Goal: Task Accomplishment & Management: Use online tool/utility

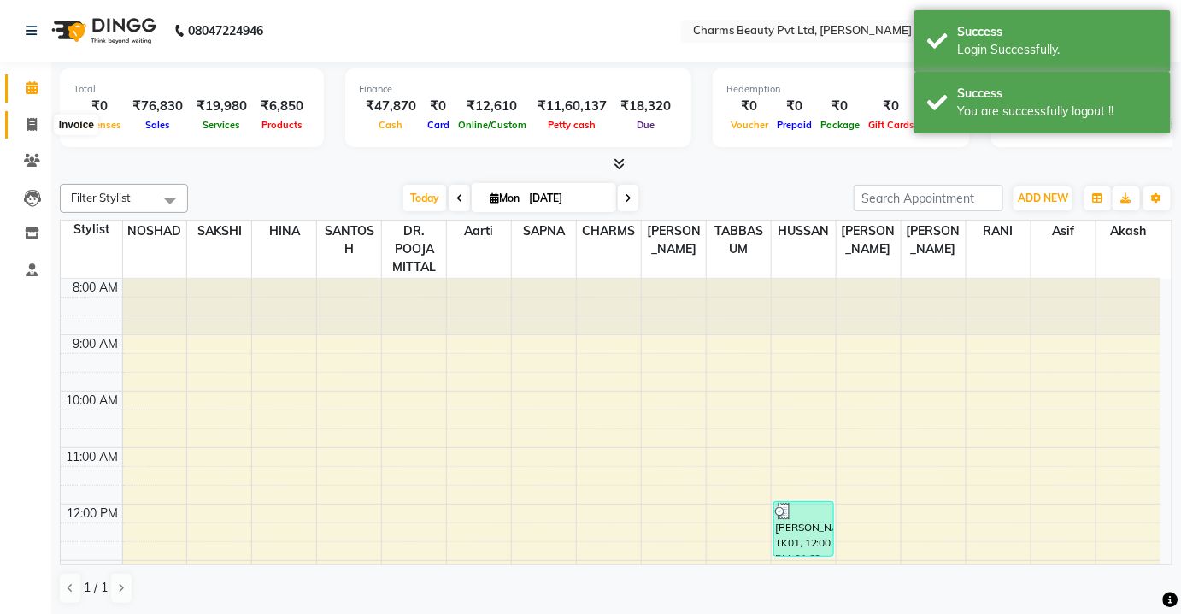
click at [43, 127] on span at bounding box center [32, 125] width 30 height 20
select select "service"
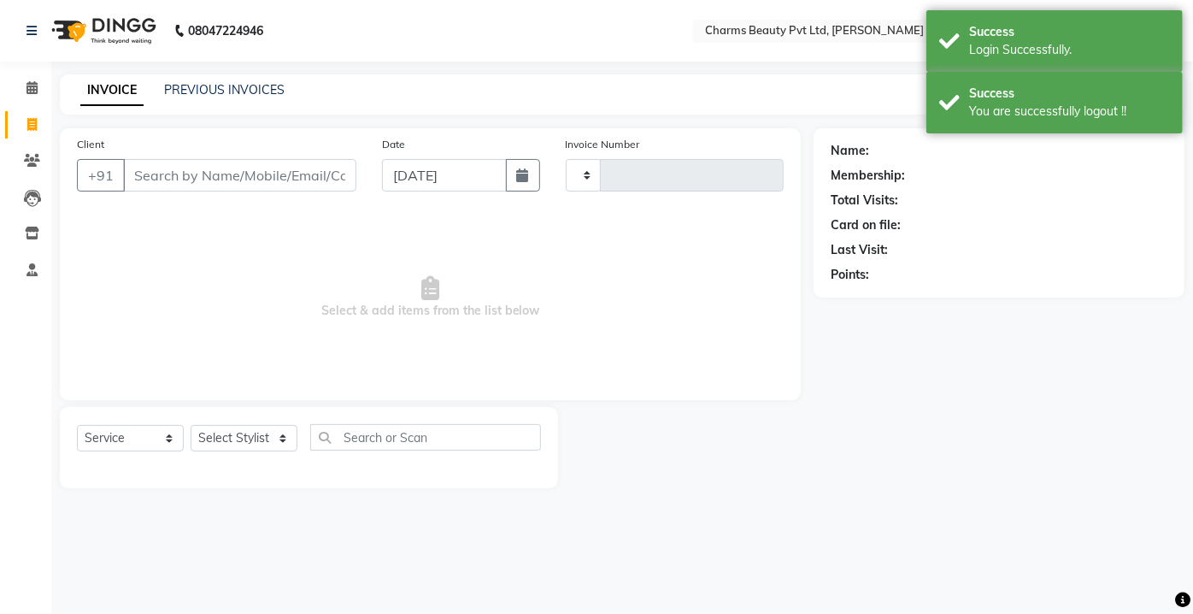
type input "2318"
select select "3743"
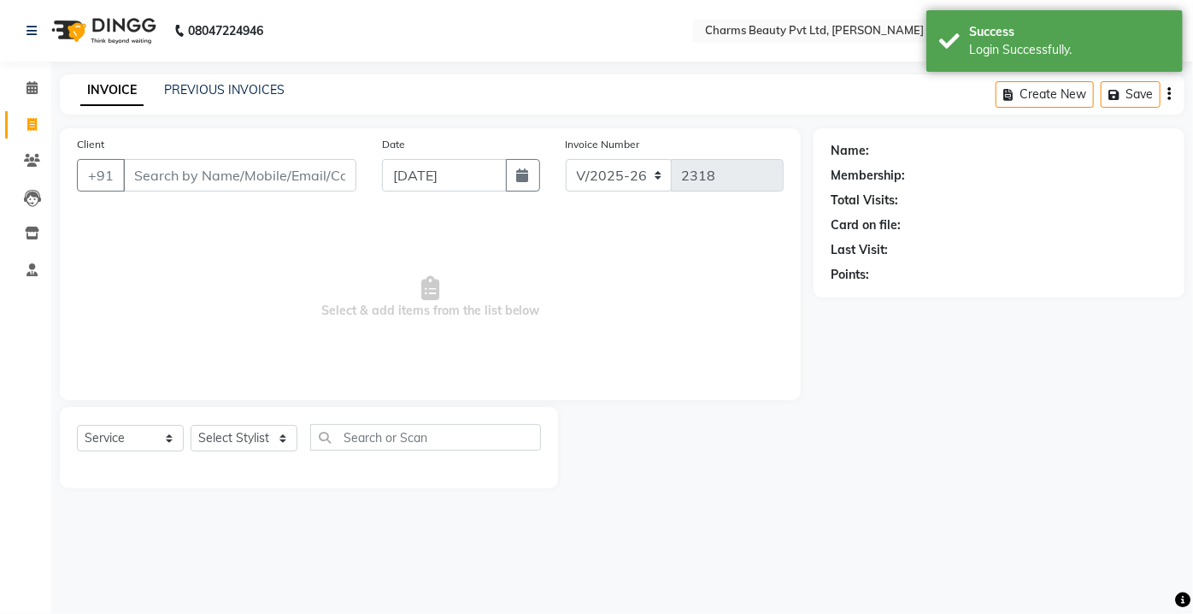
type input "S"
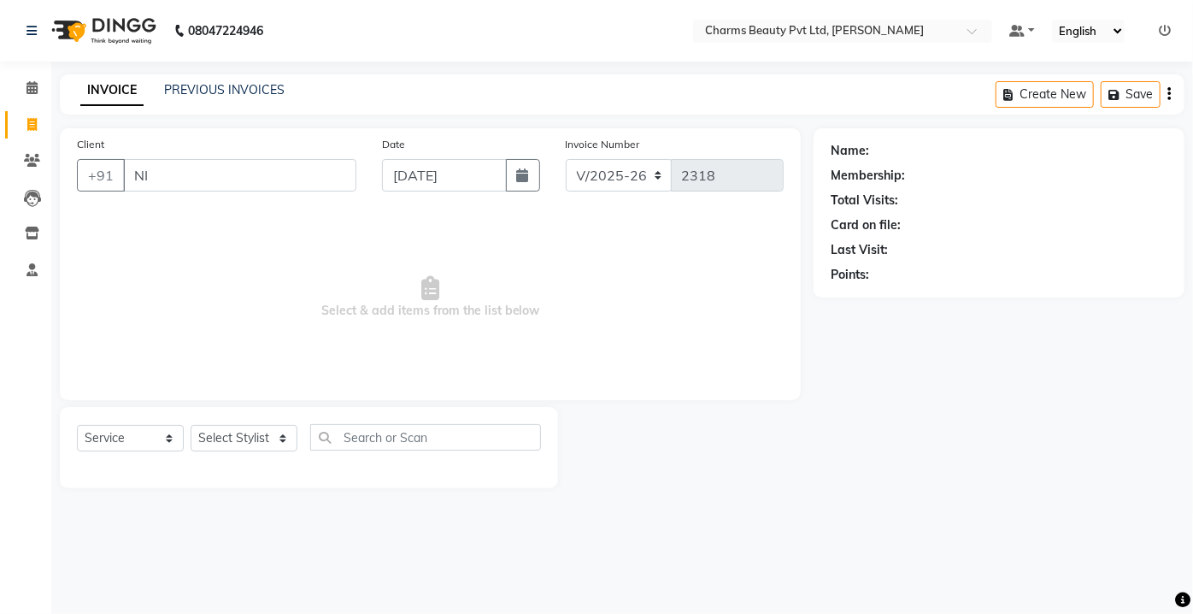
type input "N"
type input "8826529038"
click at [294, 179] on span "Add Client" at bounding box center [313, 175] width 68 height 17
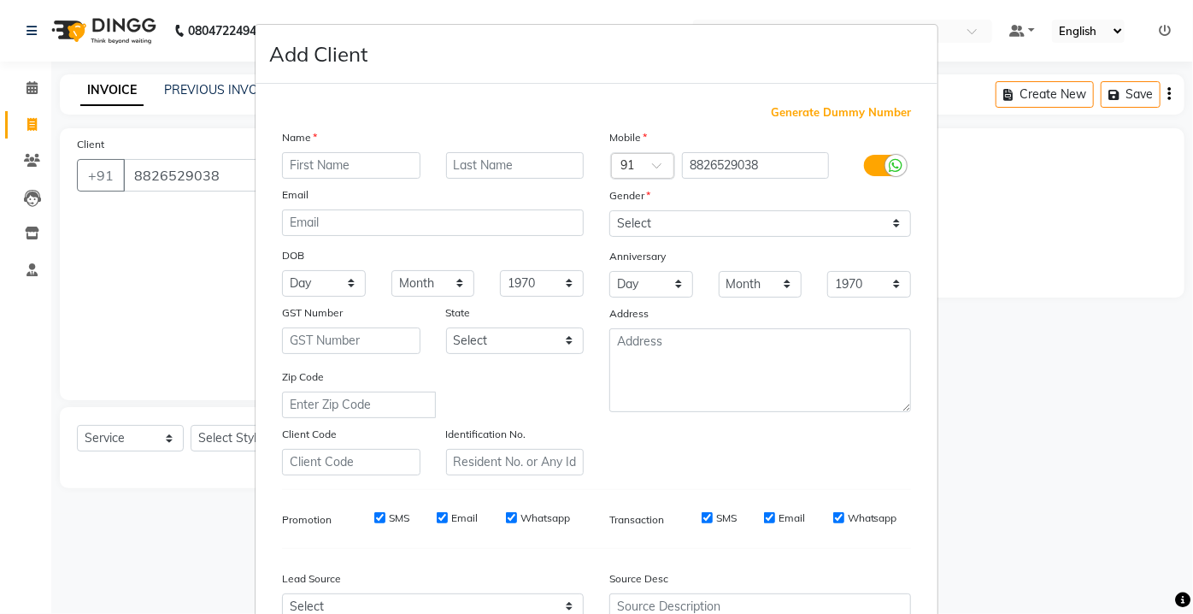
type input "s"
type input "Suman"
click at [755, 217] on select "Select [DEMOGRAPHIC_DATA] [DEMOGRAPHIC_DATA] Other Prefer Not To Say" at bounding box center [760, 223] width 302 height 26
select select "[DEMOGRAPHIC_DATA]"
click at [609, 210] on select "Select [DEMOGRAPHIC_DATA] [DEMOGRAPHIC_DATA] Other Prefer Not To Say" at bounding box center [760, 223] width 302 height 26
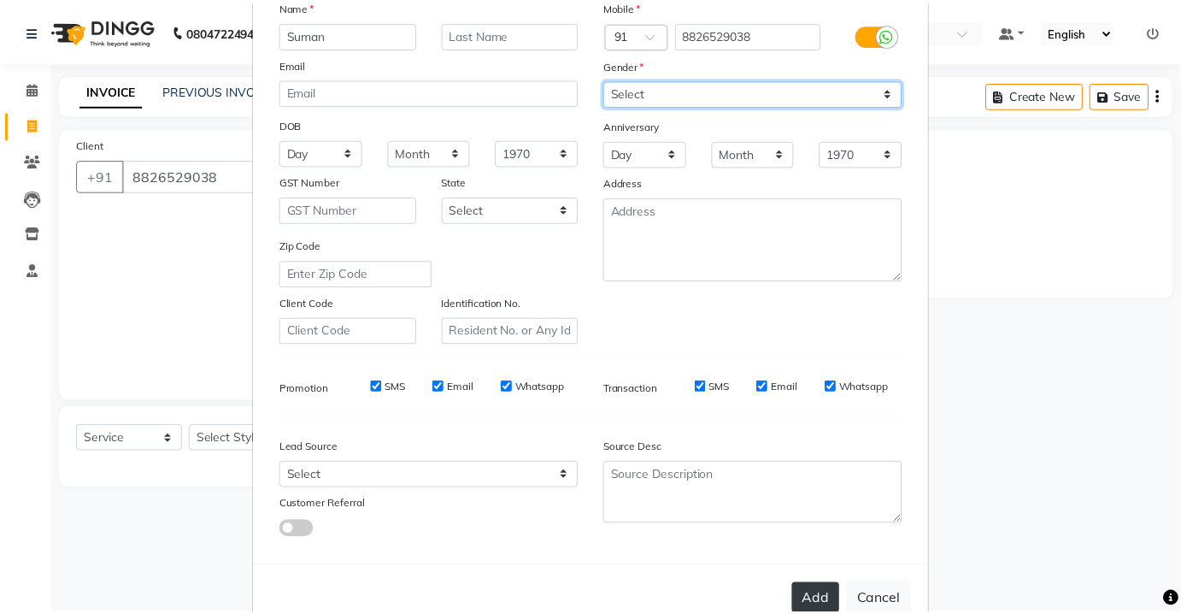
scroll to position [174, 0]
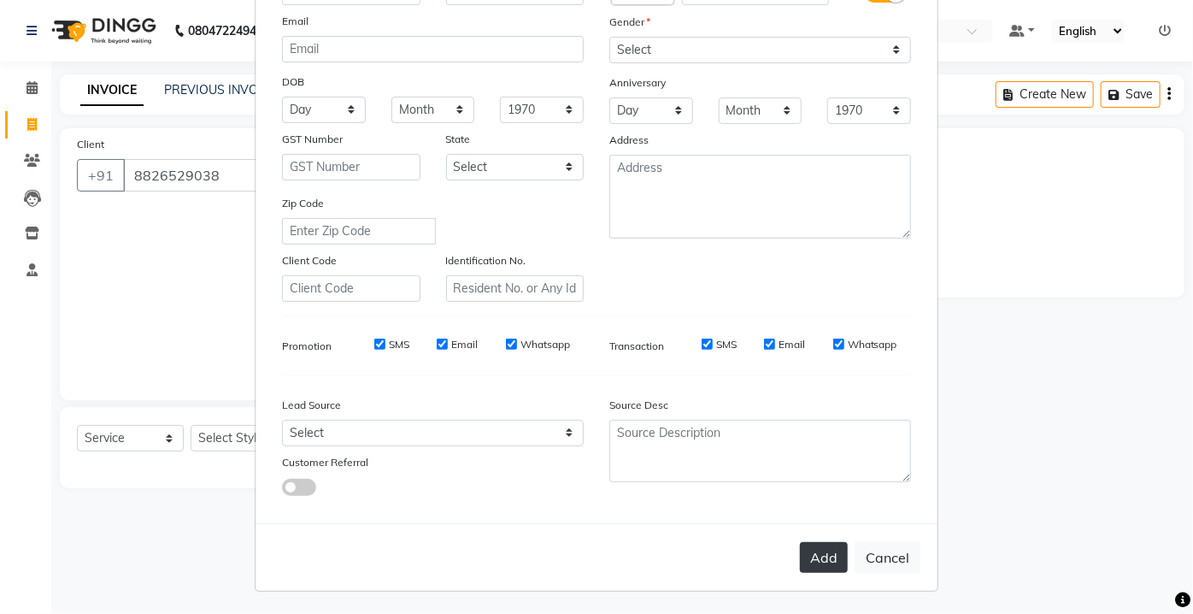
click at [826, 557] on button "Add" at bounding box center [824, 557] width 48 height 31
select select
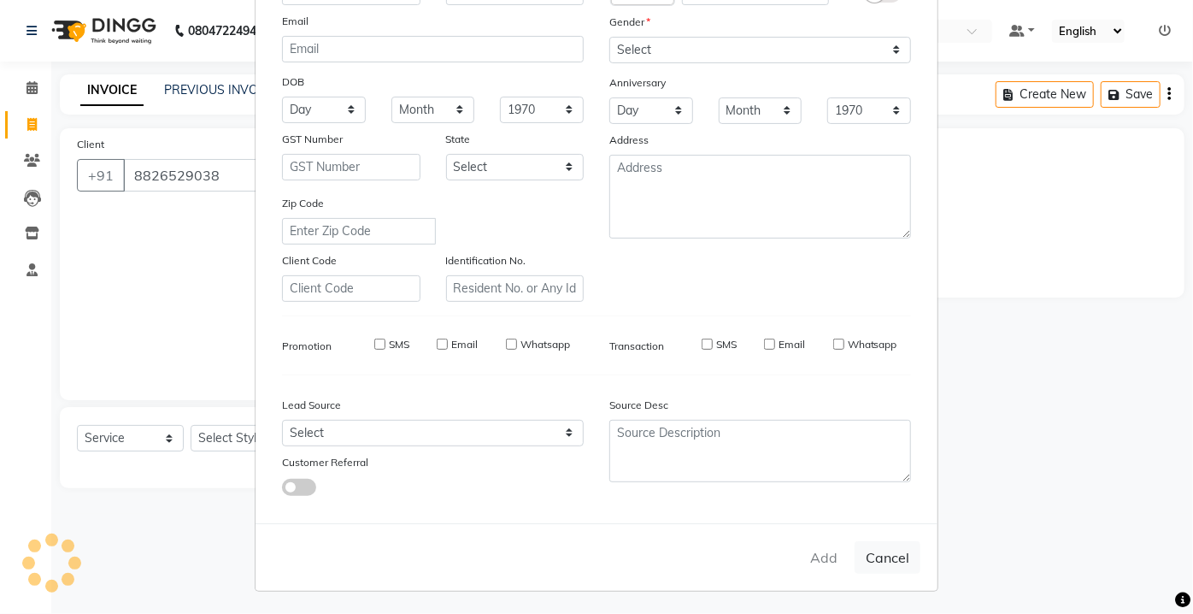
select select
checkbox input "false"
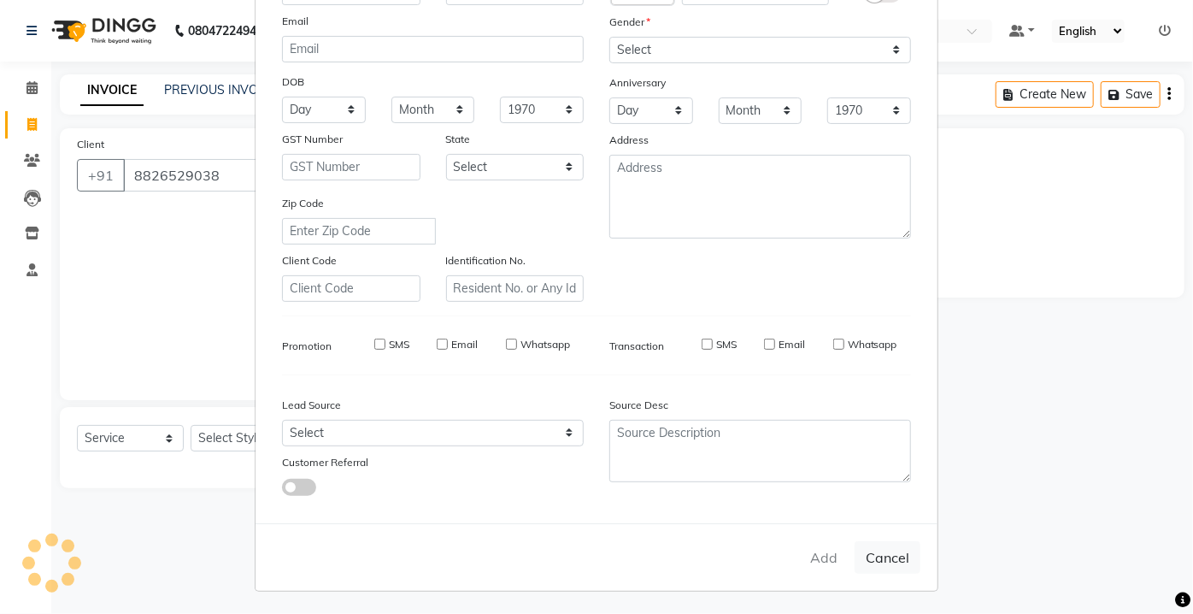
checkbox input "false"
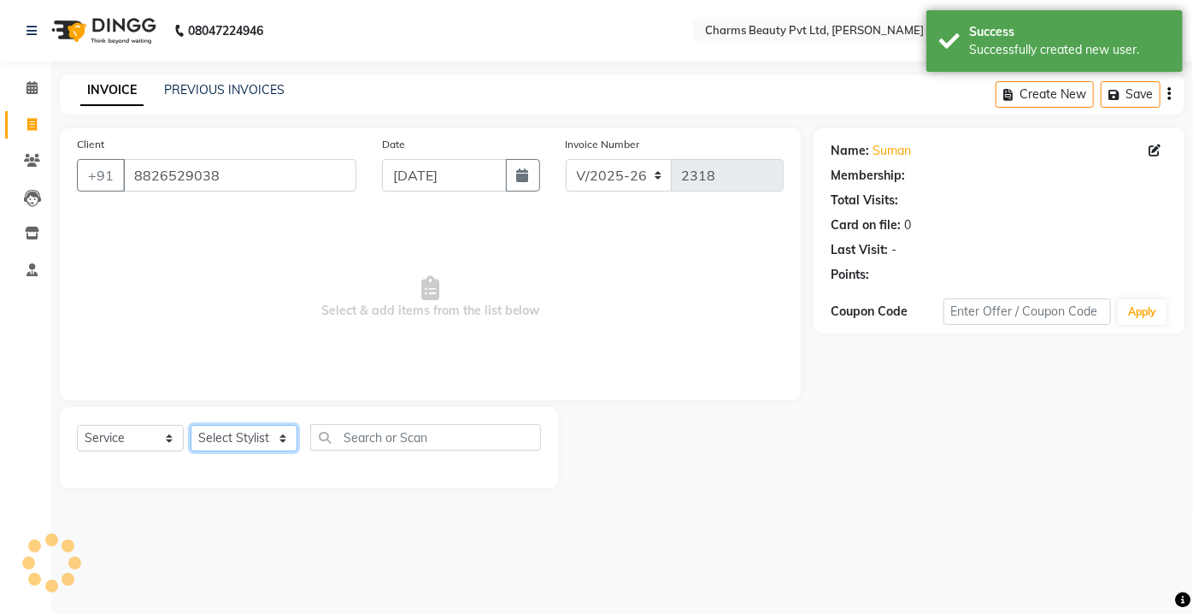
click at [209, 432] on select "Select Stylist Aarti [PERSON_NAME] [PERSON_NAME] CHARMS DR. POOJA MITTAL HINA […" at bounding box center [244, 438] width 107 height 26
select select "1: Object"
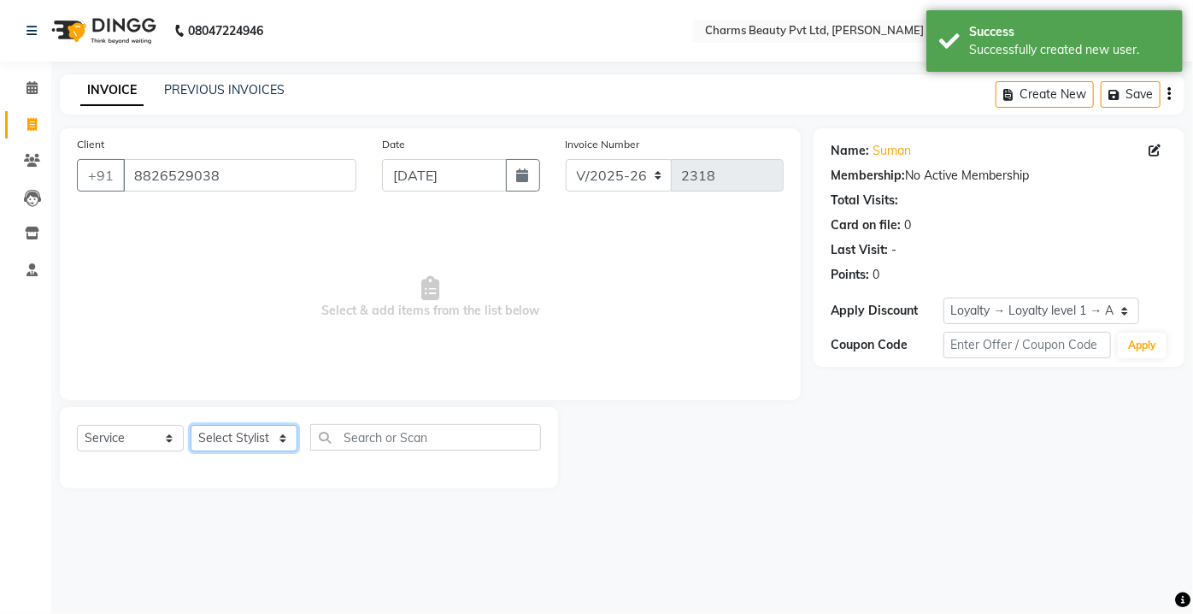
select select "72250"
click at [191, 425] on select "Select Stylist Aarti [PERSON_NAME] [PERSON_NAME] CHARMS DR. POOJA MITTAL HINA […" at bounding box center [244, 438] width 107 height 26
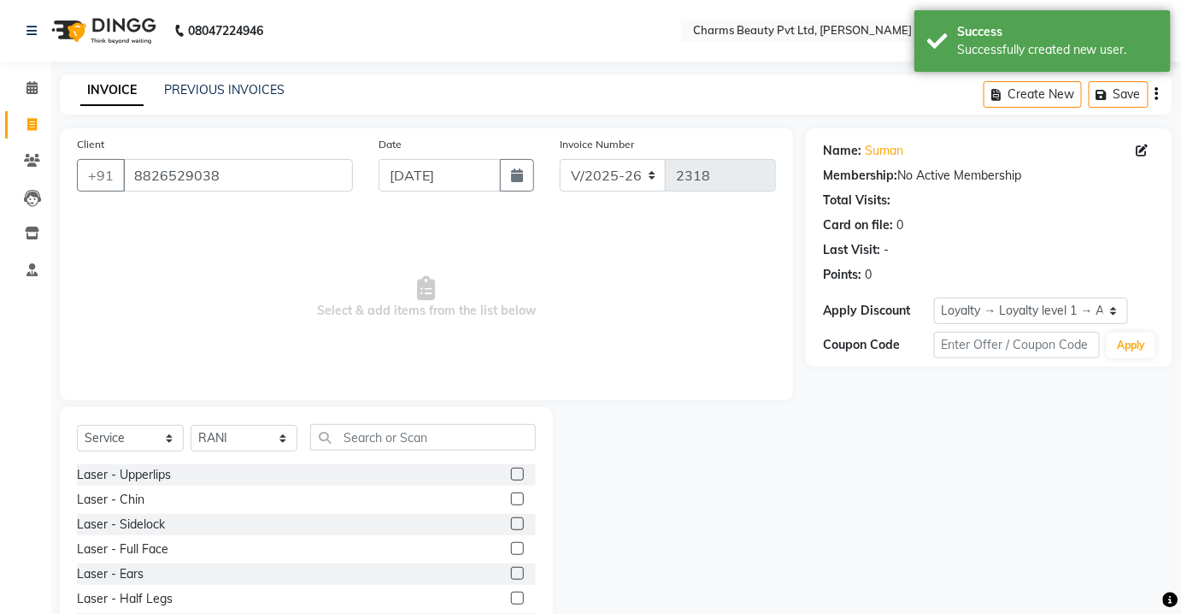
click at [395, 453] on div "Select Service Product Membership Package Voucher Prepaid Gift Card Select Styl…" at bounding box center [306, 444] width 459 height 40
click at [389, 434] on input "text" at bounding box center [423, 437] width 226 height 26
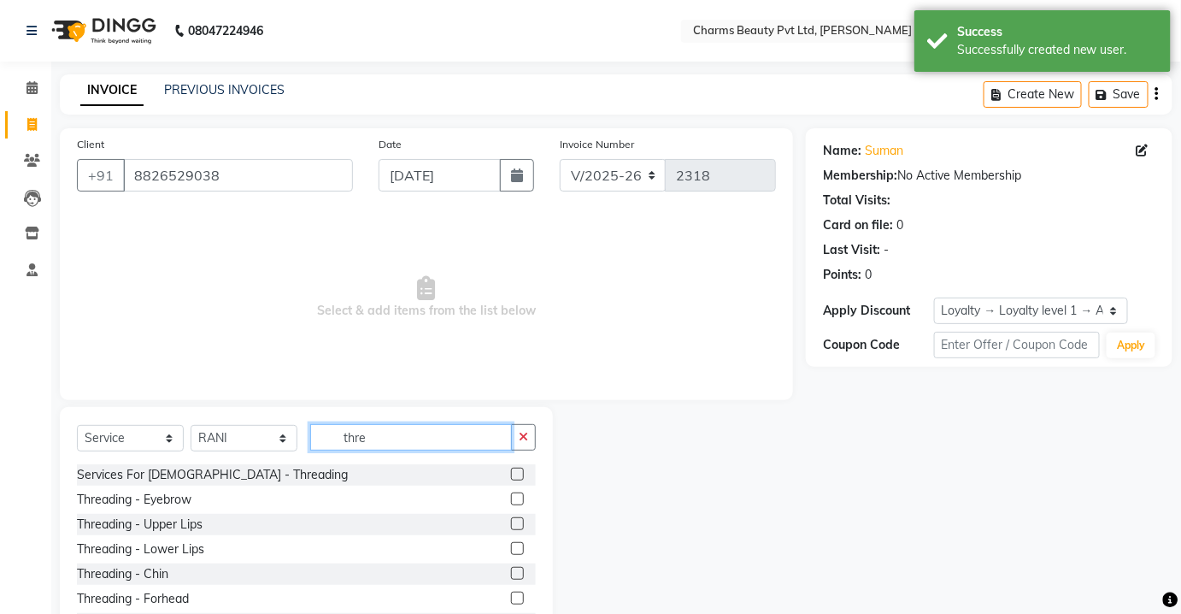
type input "thre"
drag, startPoint x: 503, startPoint y: 497, endPoint x: 501, endPoint y: 527, distance: 30.0
click at [511, 501] on label at bounding box center [517, 498] width 13 height 13
click at [511, 501] on input "checkbox" at bounding box center [516, 499] width 11 height 11
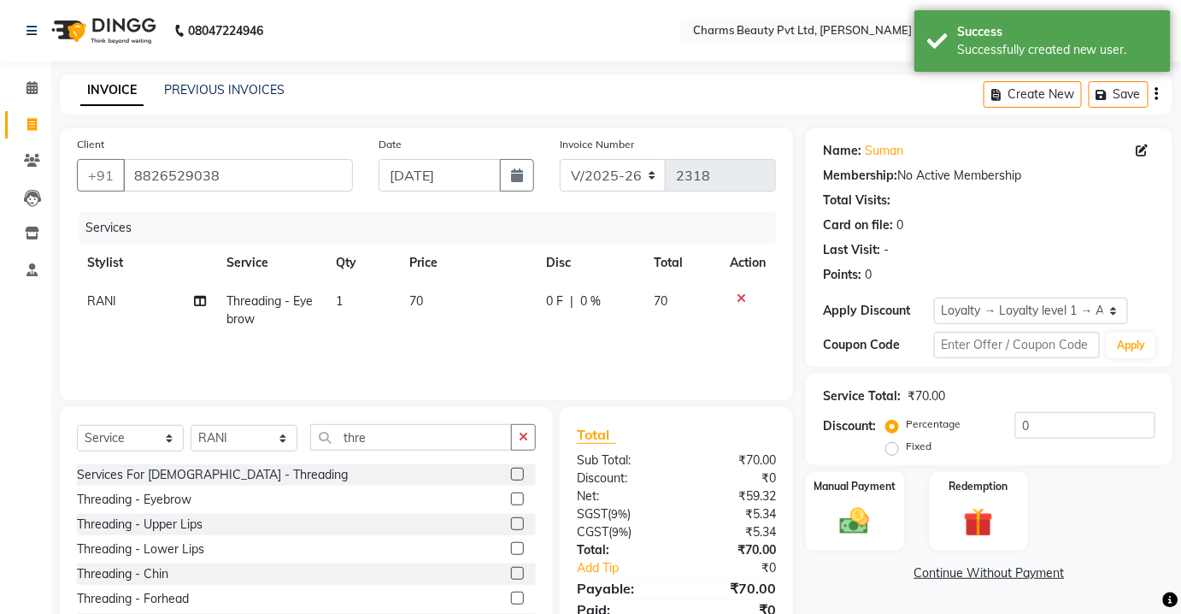
checkbox input "false"
click at [511, 521] on label at bounding box center [517, 523] width 13 height 13
click at [511, 521] on input "checkbox" at bounding box center [516, 524] width 11 height 11
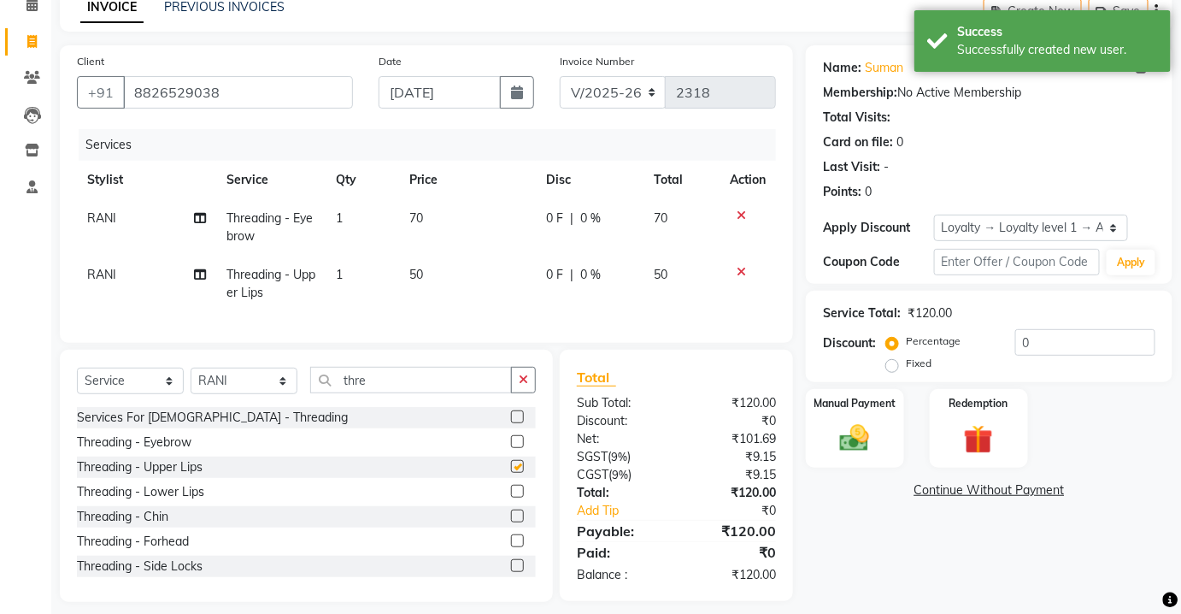
scroll to position [107, 0]
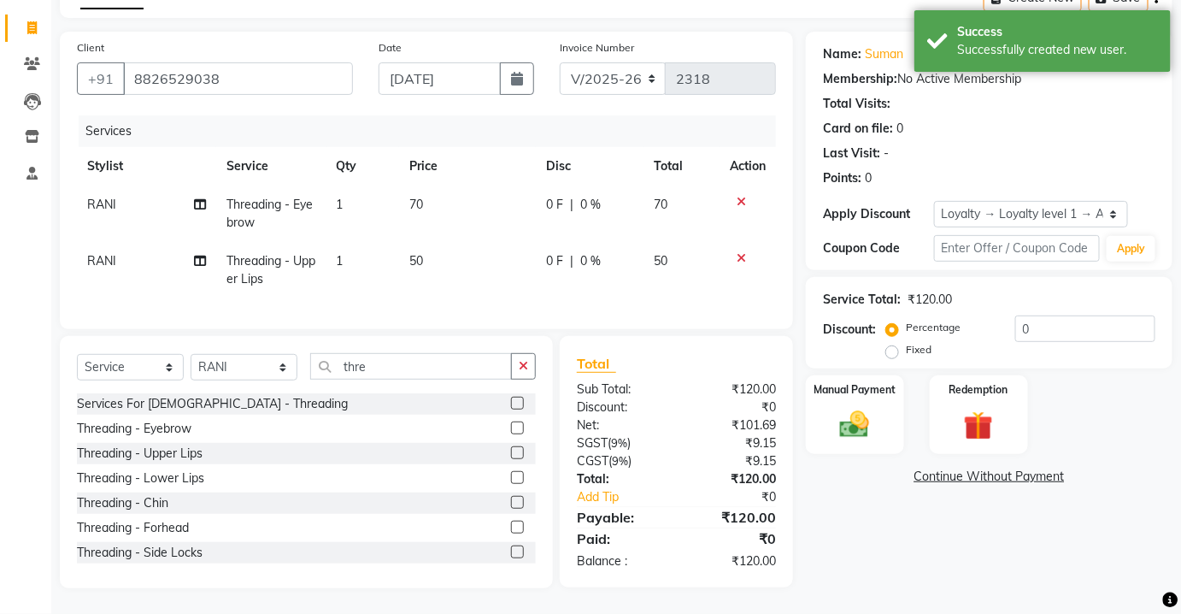
checkbox input "false"
click at [793, 376] on div "Manual Payment Redemption" at bounding box center [989, 414] width 392 height 79
click at [856, 408] on img at bounding box center [855, 424] width 50 height 35
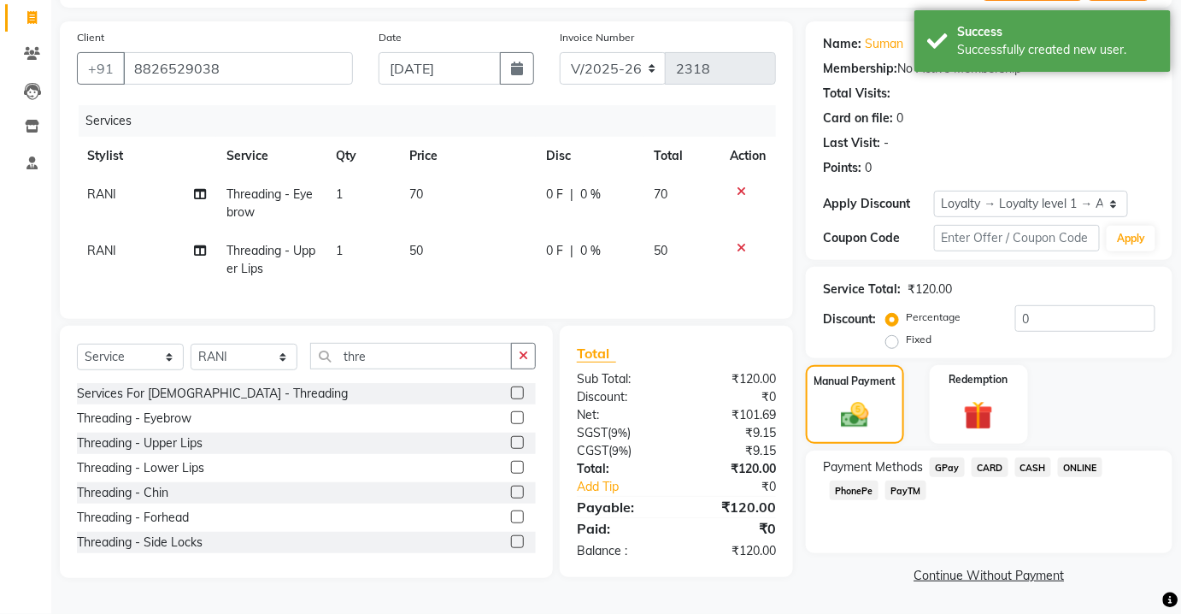
click at [1021, 470] on span "CASH" at bounding box center [1033, 467] width 37 height 20
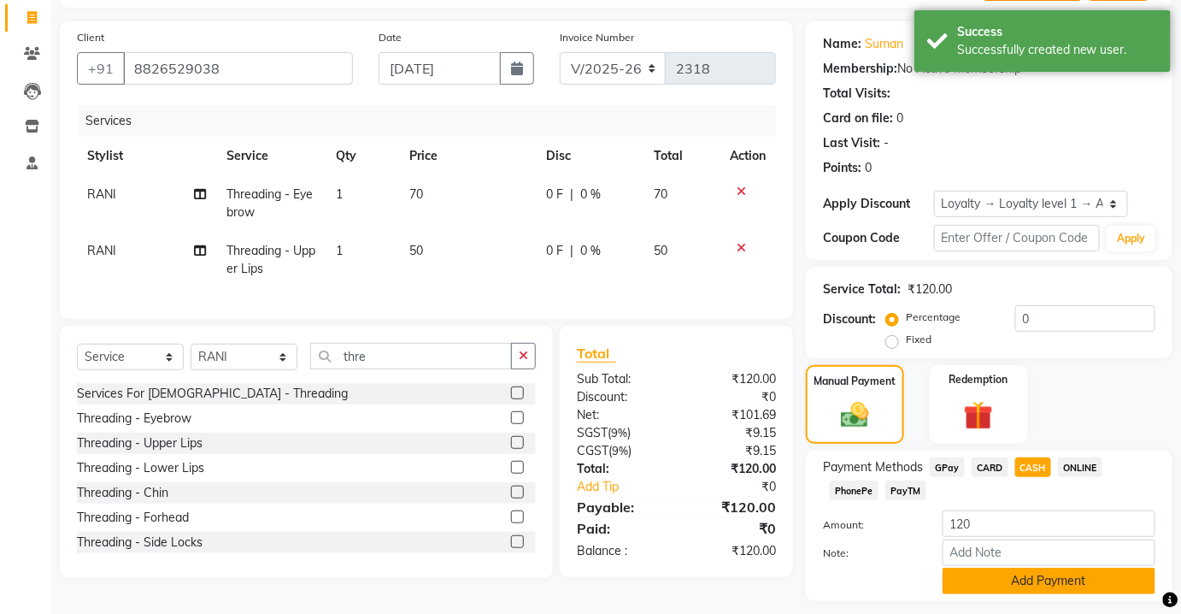
click at [984, 568] on button "Add Payment" at bounding box center [1049, 581] width 213 height 26
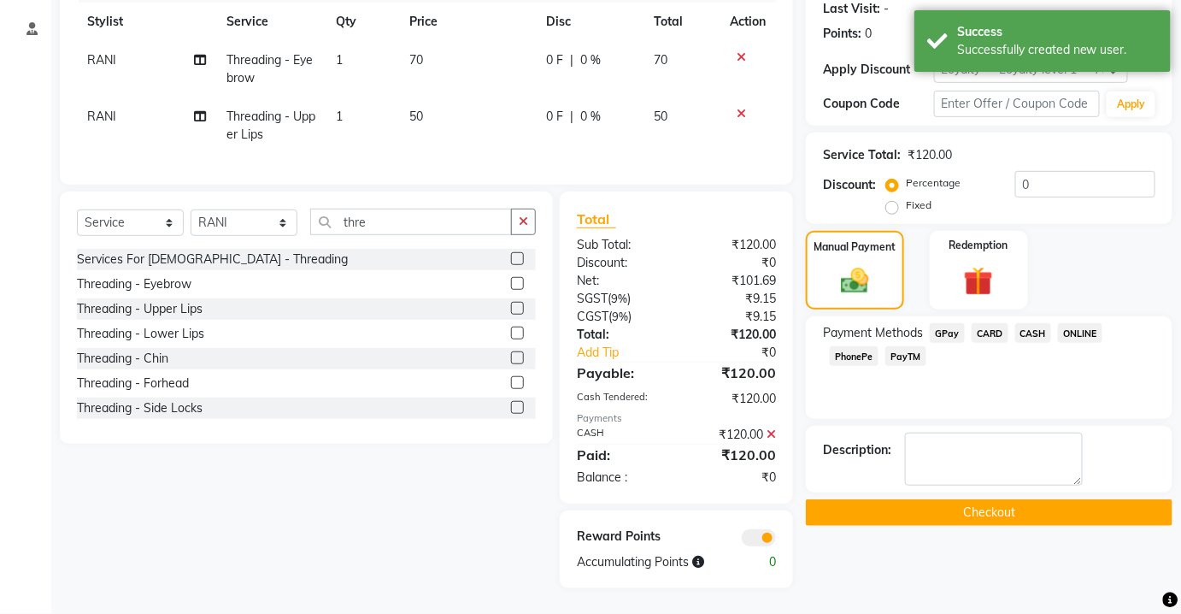
click at [935, 499] on button "Checkout" at bounding box center [989, 512] width 367 height 26
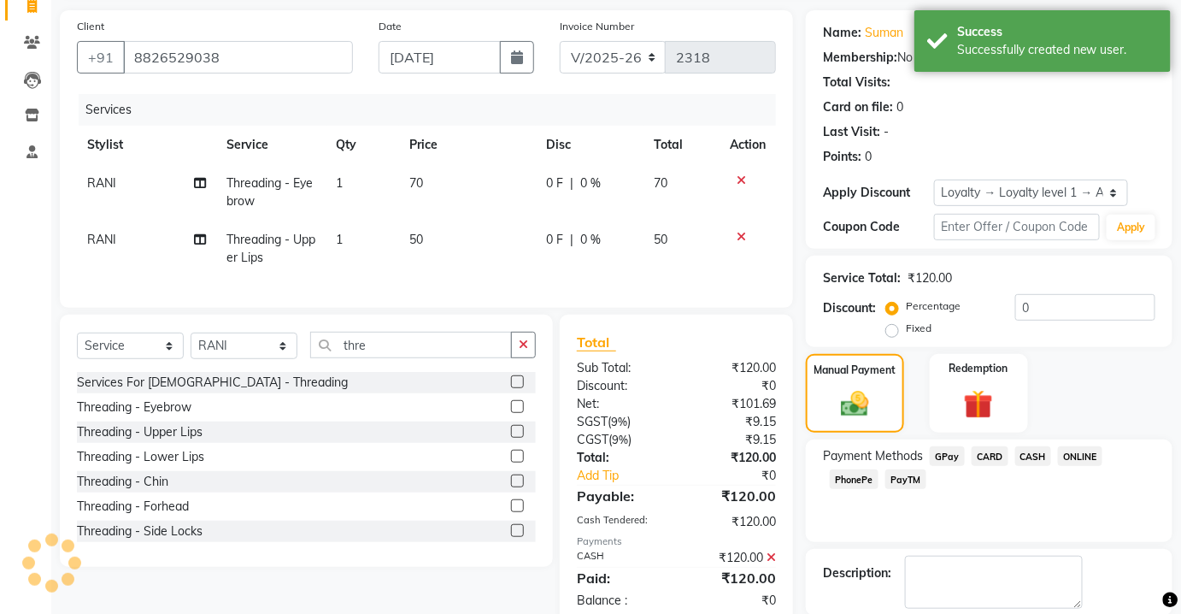
scroll to position [18, 0]
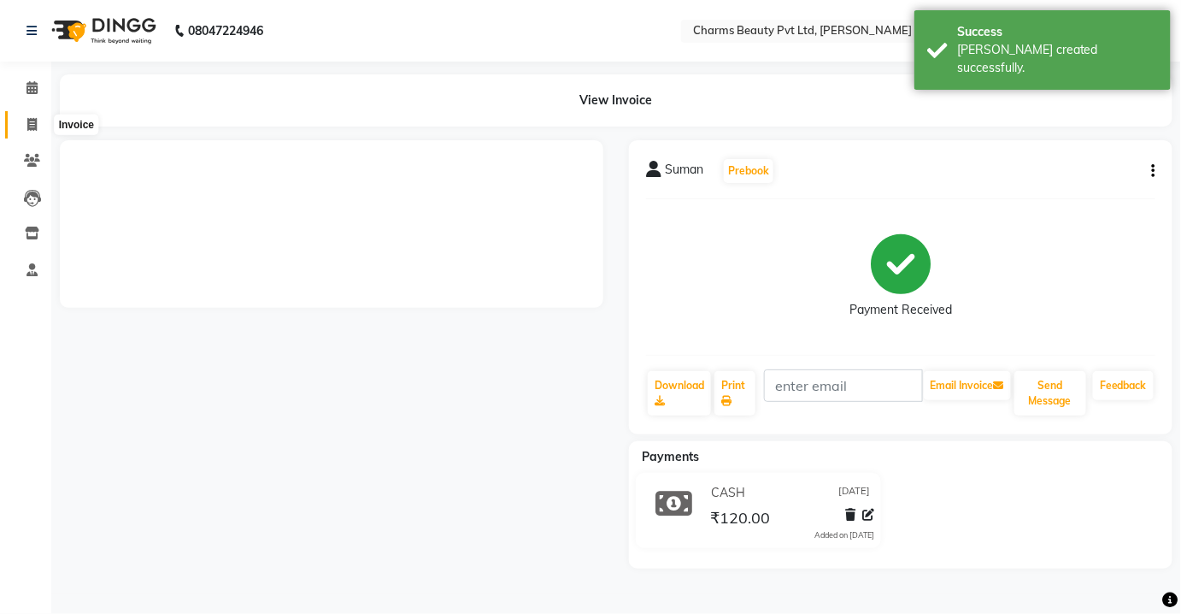
drag, startPoint x: 22, startPoint y: 124, endPoint x: 42, endPoint y: 130, distance: 20.5
click at [22, 124] on span at bounding box center [32, 125] width 30 height 20
select select "service"
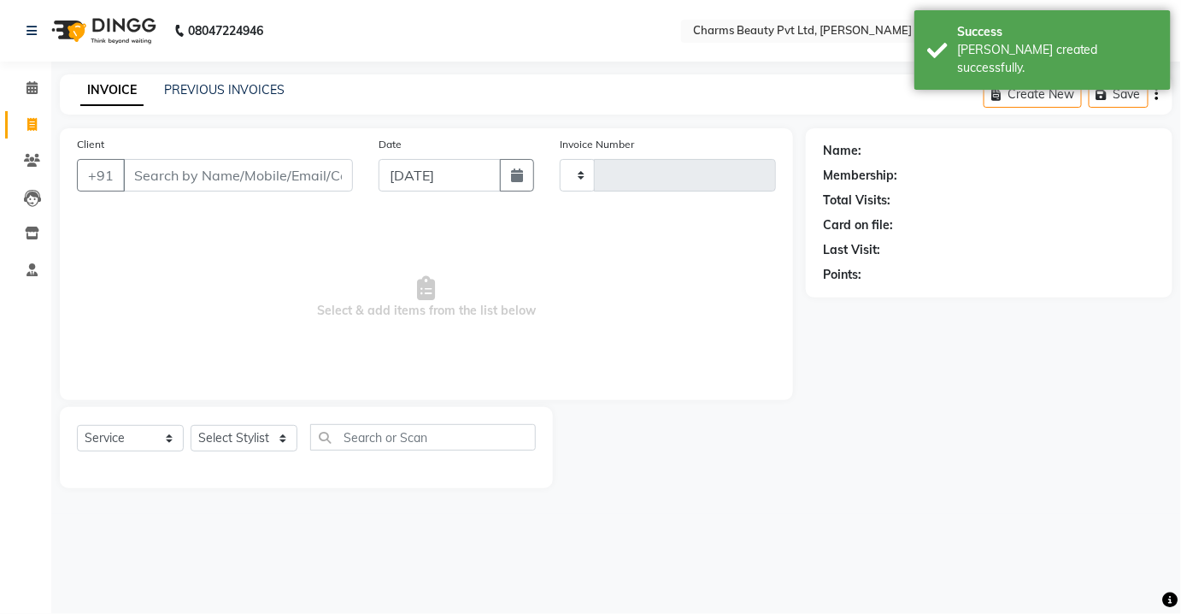
type input "2319"
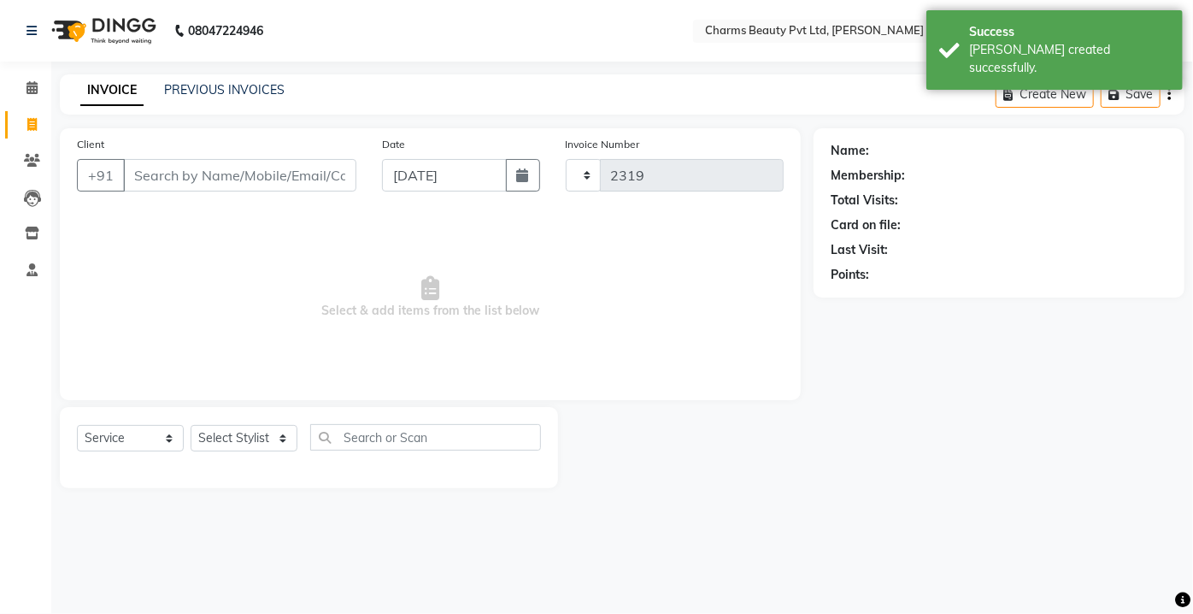
select select "3743"
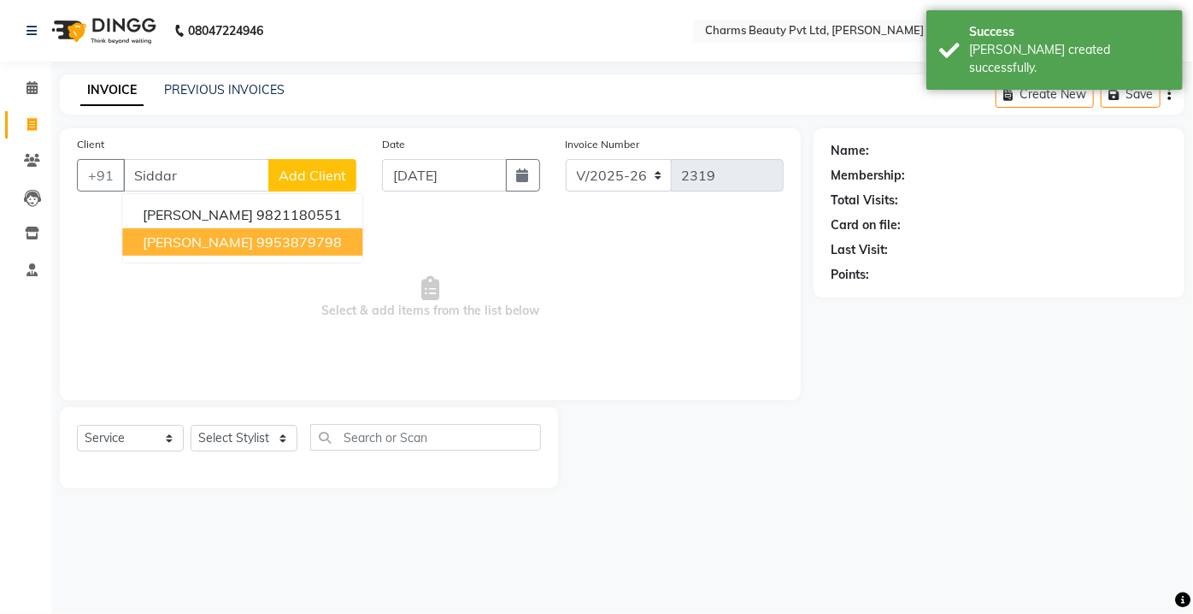
click at [256, 238] on ngb-highlight "9953879798" at bounding box center [298, 241] width 85 height 17
type input "9953879798"
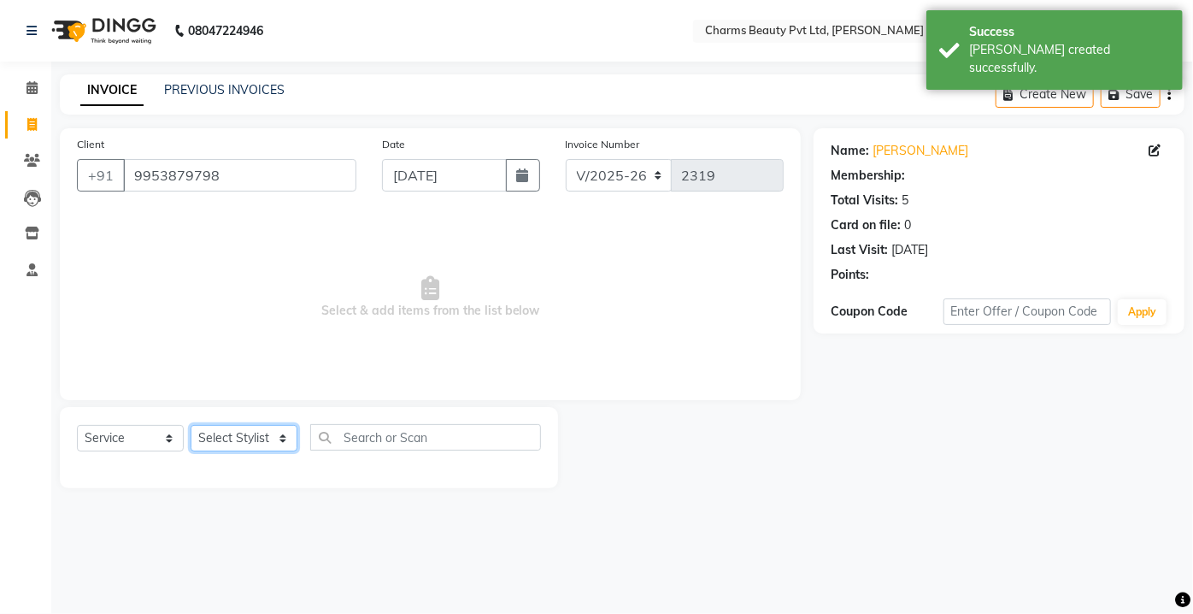
click at [267, 443] on select "Select Stylist Aarti [PERSON_NAME] [PERSON_NAME] CHARMS DR. POOJA MITTAL HINA […" at bounding box center [244, 438] width 107 height 26
select select "1: Object"
select select "43786"
click at [191, 425] on select "Select Stylist Aarti [PERSON_NAME] [PERSON_NAME] CHARMS DR. POOJA MITTAL HINA […" at bounding box center [244, 438] width 107 height 26
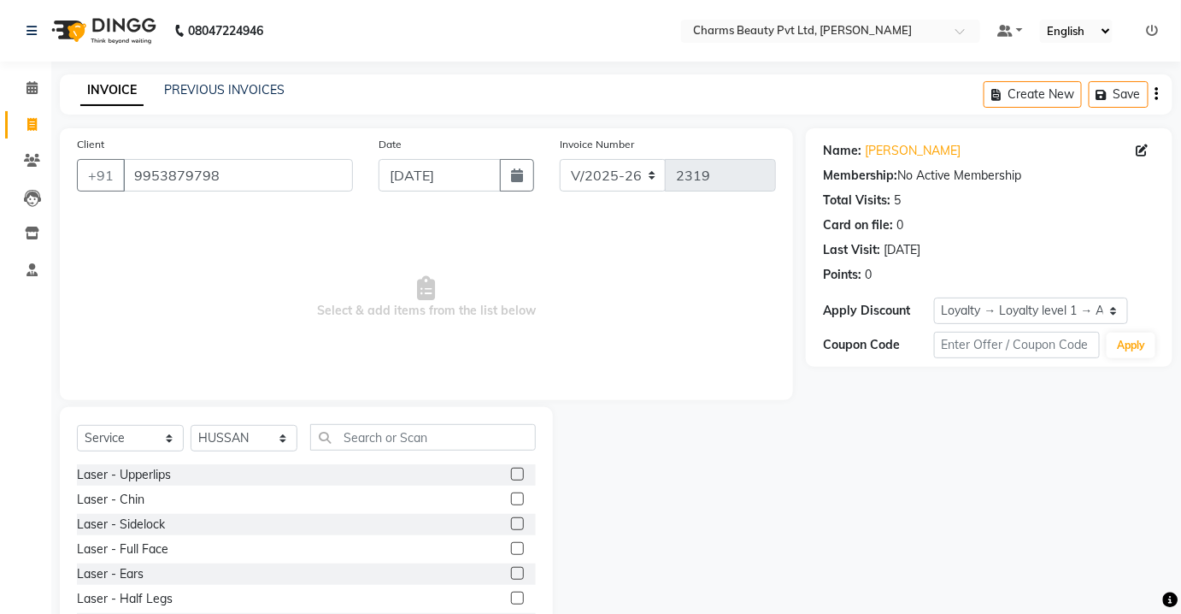
drag, startPoint x: 395, startPoint y: 455, endPoint x: 383, endPoint y: 432, distance: 26.0
click at [383, 432] on div "Select Service Product Membership Package Voucher Prepaid Gift Card Select Styl…" at bounding box center [306, 444] width 459 height 40
click at [383, 432] on input "text" at bounding box center [423, 437] width 226 height 26
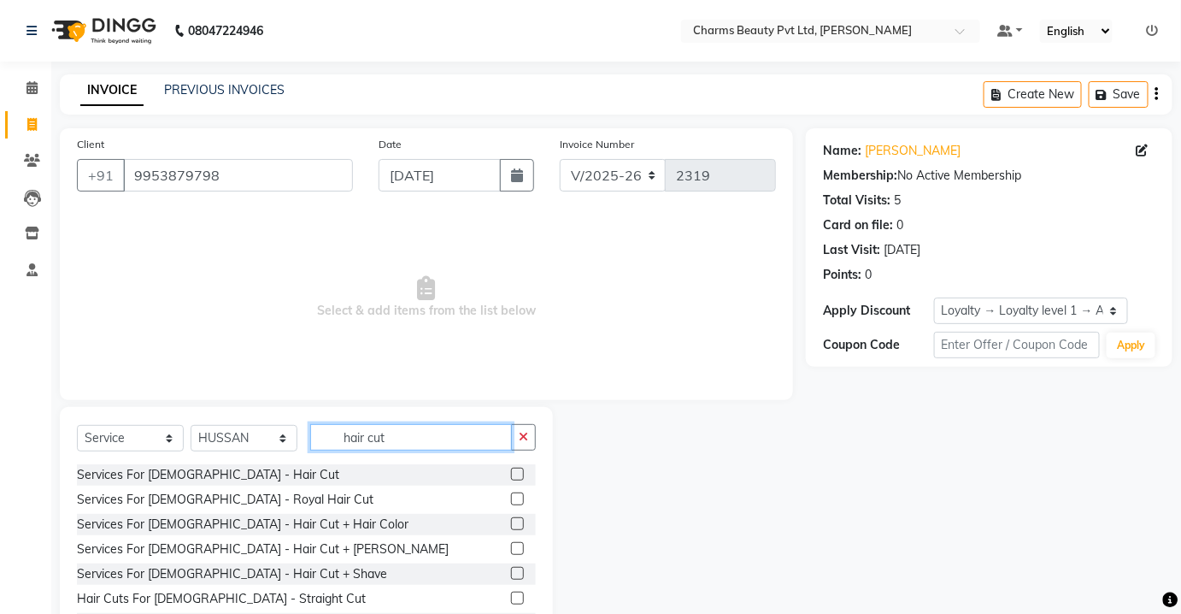
type input "hair cut"
click at [511, 573] on label at bounding box center [517, 573] width 13 height 13
click at [511, 573] on input "checkbox" at bounding box center [516, 573] width 11 height 11
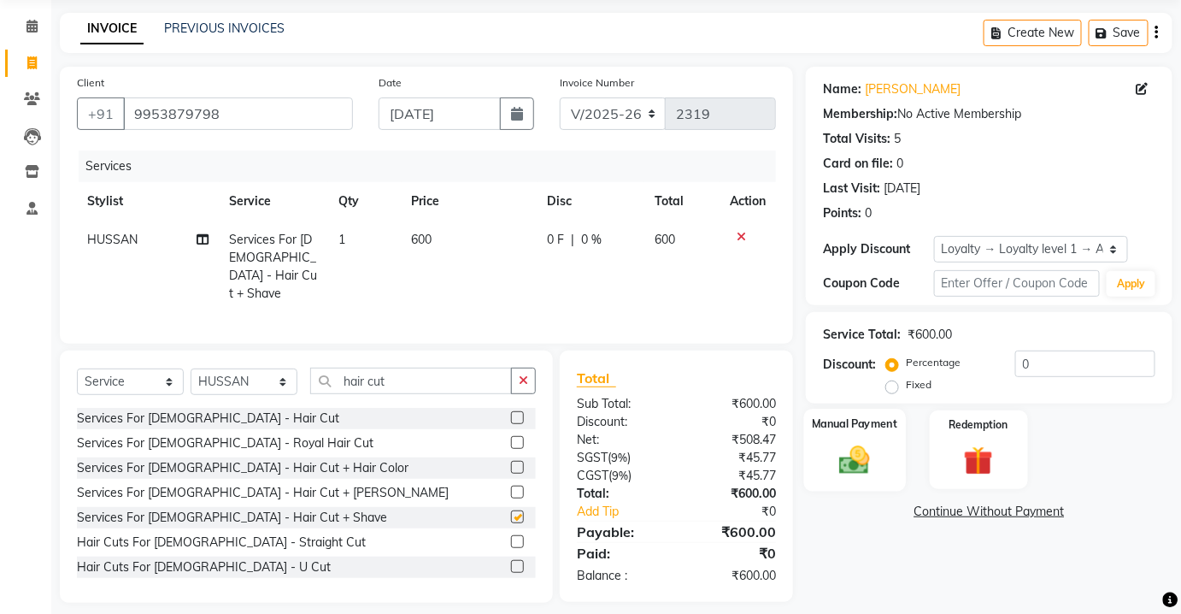
scroll to position [70, 0]
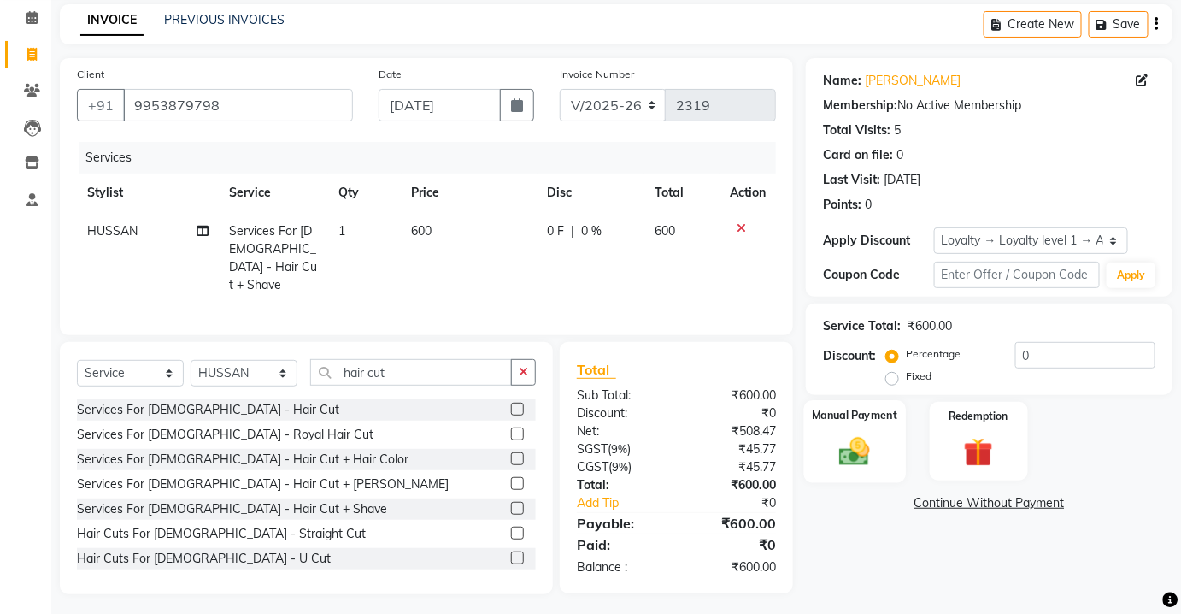
checkbox input "false"
click at [821, 429] on div "Manual Payment" at bounding box center [855, 441] width 102 height 83
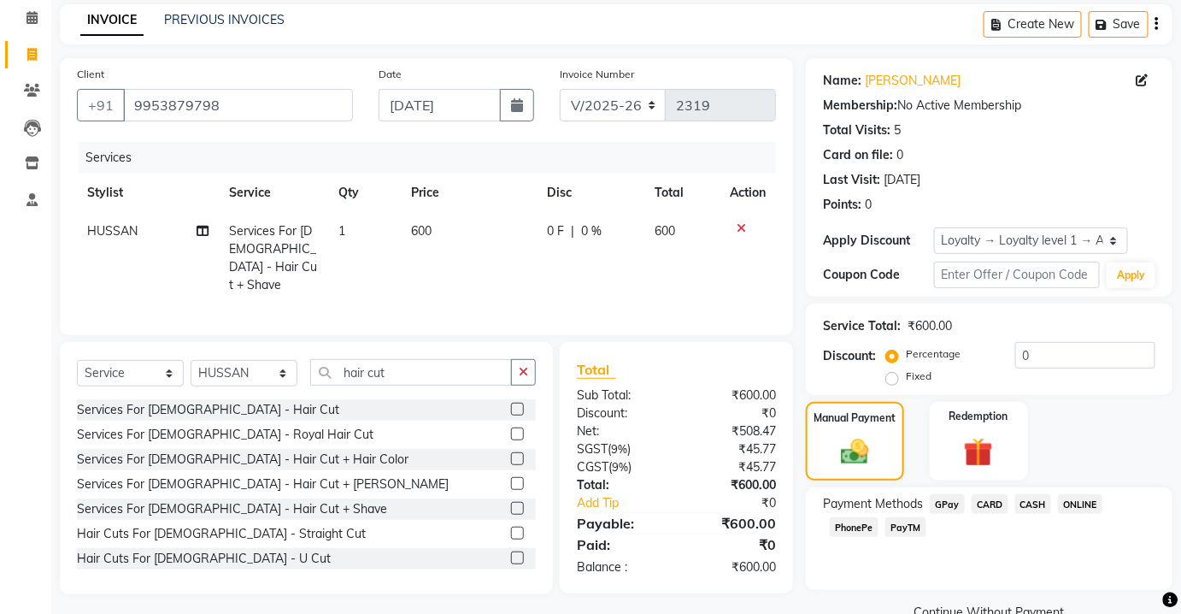
drag, startPoint x: 1037, startPoint y: 509, endPoint x: 1048, endPoint y: 571, distance: 62.5
click at [1036, 514] on div "CASH" at bounding box center [1031, 505] width 44 height 23
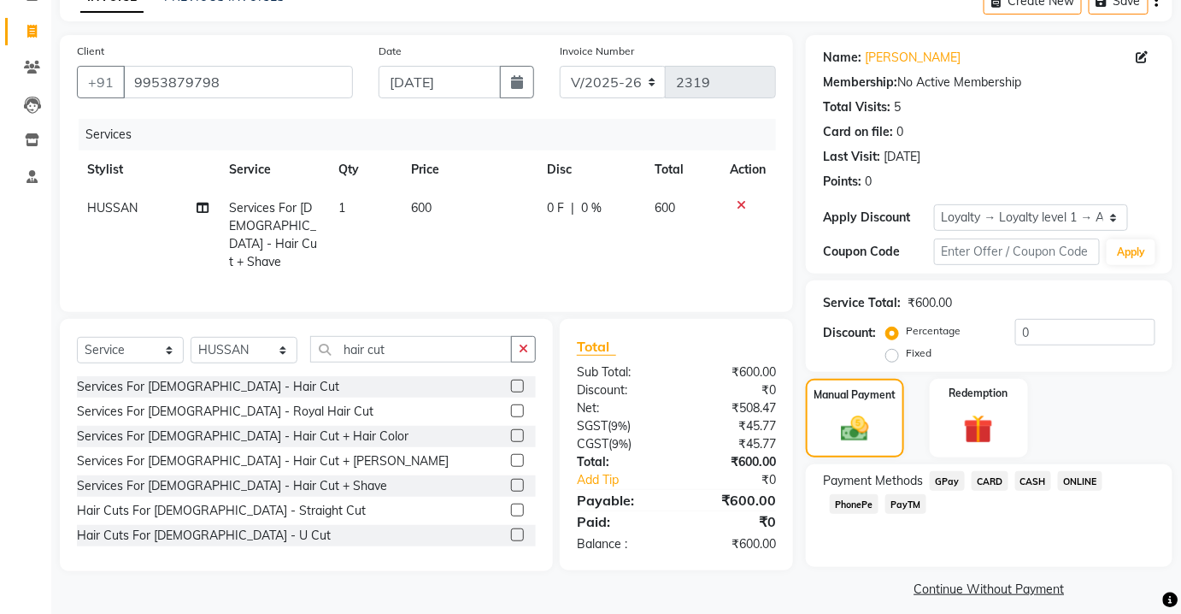
scroll to position [106, 0]
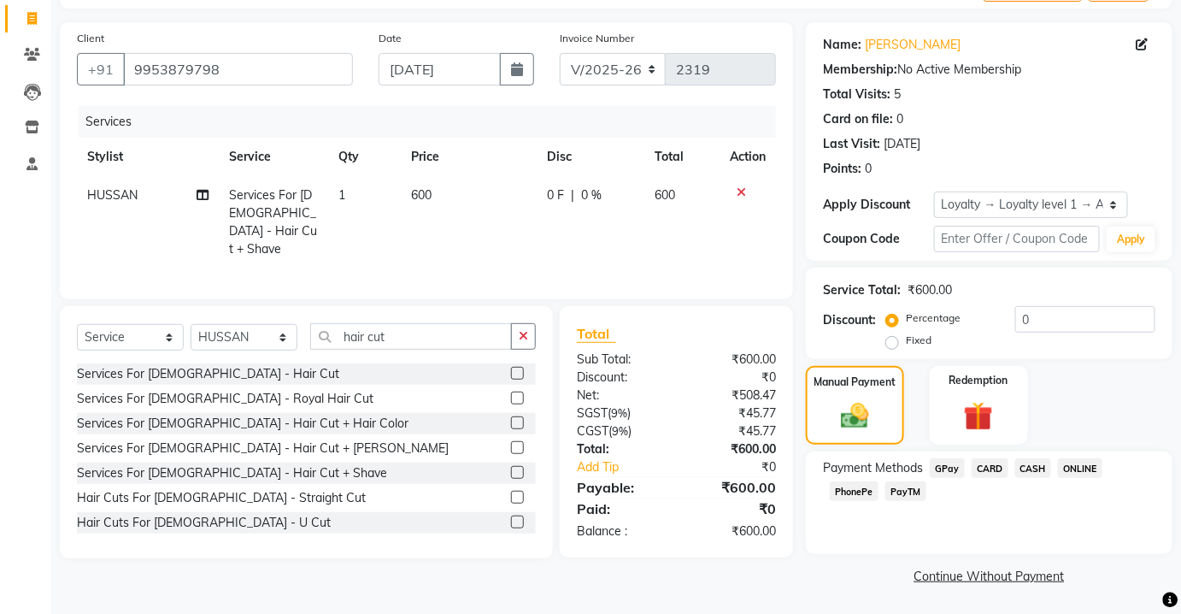
click at [1021, 466] on span "CASH" at bounding box center [1033, 468] width 37 height 20
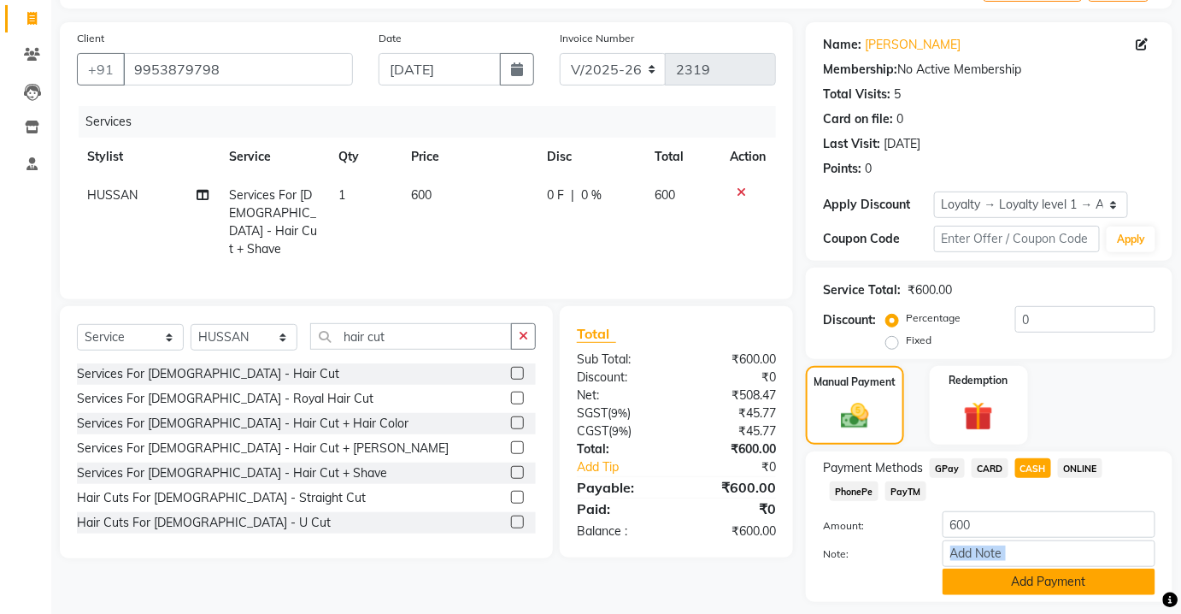
click at [1025, 575] on div "Amount: 600 Note: Add Payment" at bounding box center [989, 553] width 332 height 84
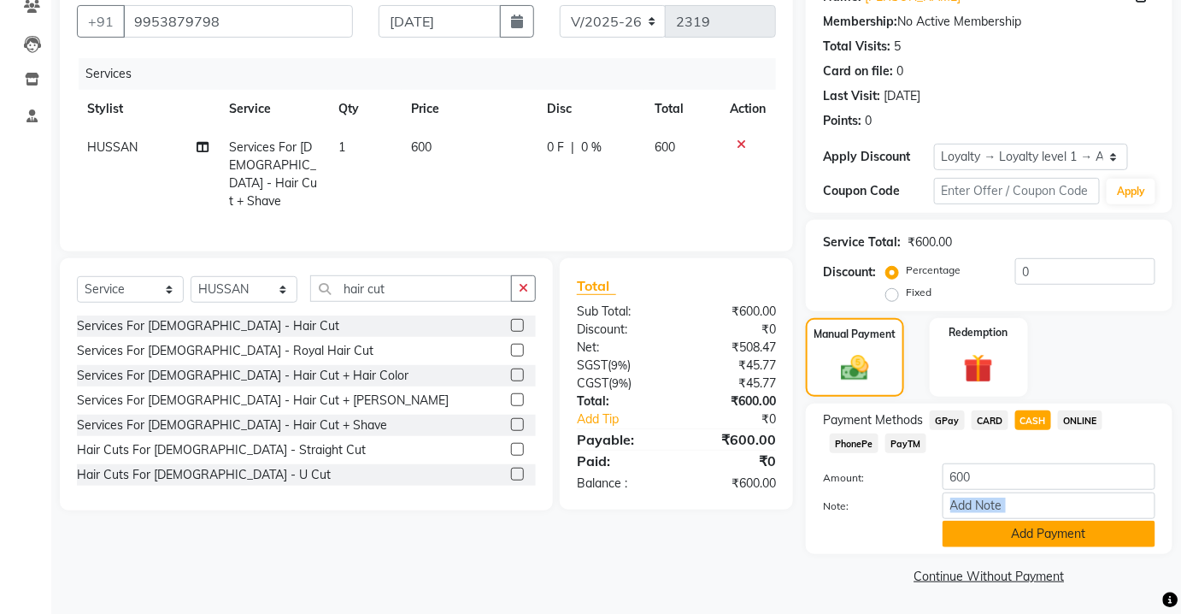
click at [1018, 533] on button "Add Payment" at bounding box center [1049, 534] width 213 height 26
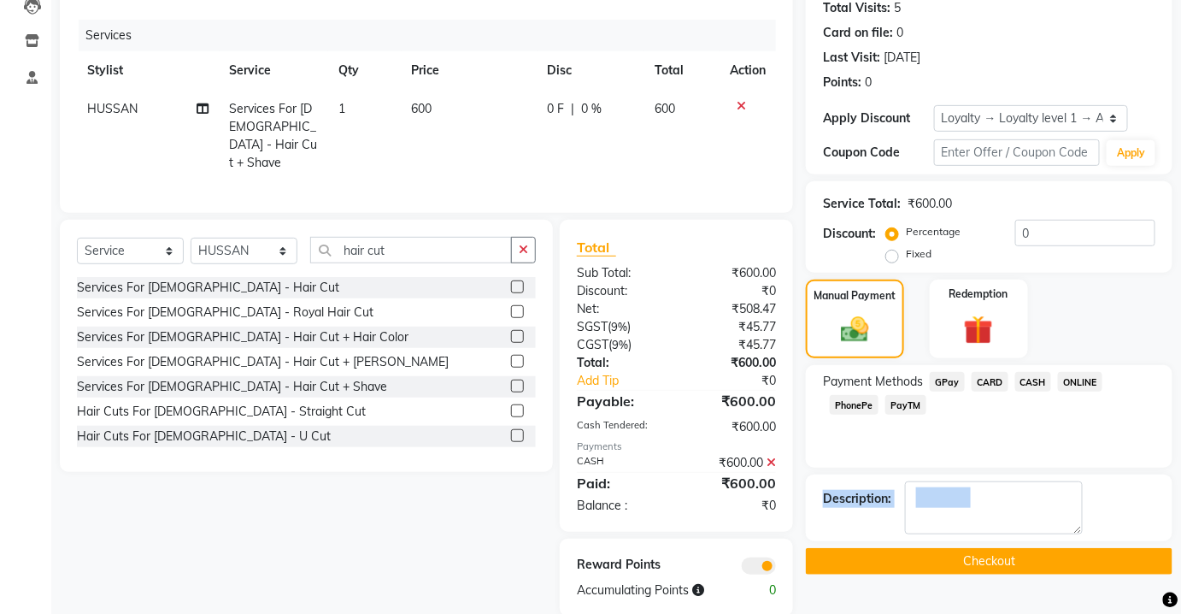
scroll to position [214, 0]
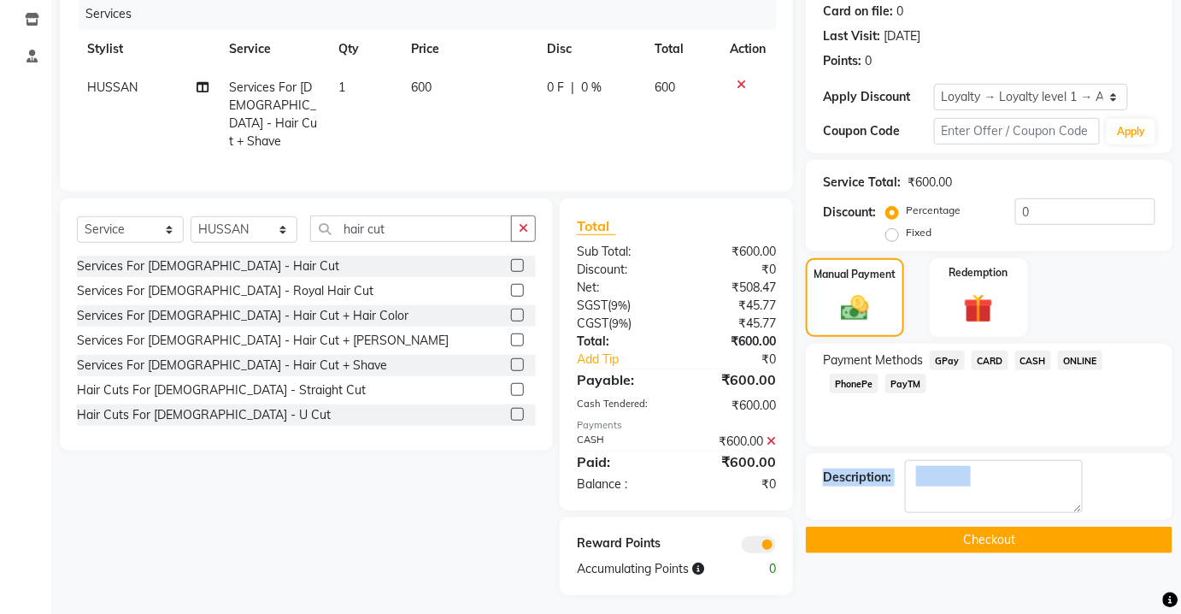
click at [1018, 533] on button "Checkout" at bounding box center [989, 540] width 367 height 26
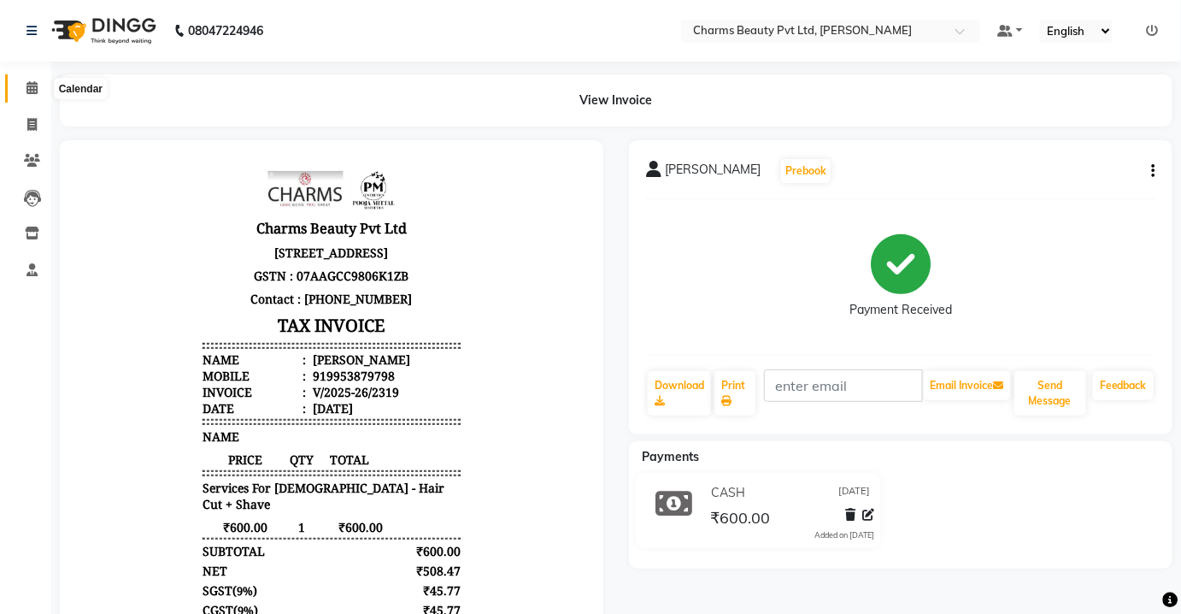
click at [34, 83] on icon at bounding box center [31, 87] width 11 height 13
